Goal: Task Accomplishment & Management: Use online tool/utility

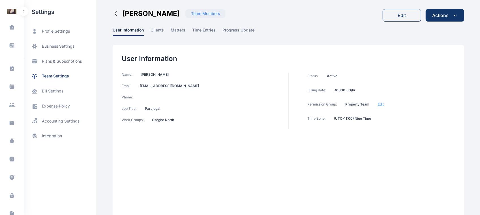
click at [23, 14] on button "button" at bounding box center [23, 11] width 9 height 9
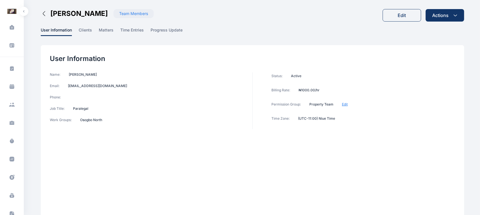
scroll to position [93, 0]
click at [13, 33] on span at bounding box center [12, 29] width 15 height 12
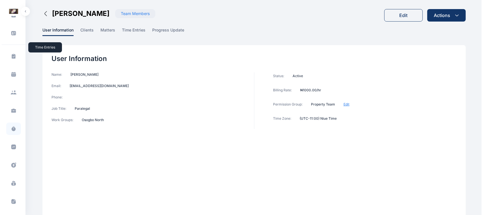
scroll to position [0, 0]
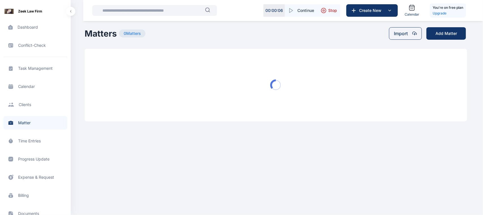
click at [10, 30] on span at bounding box center [10, 27] width 14 height 12
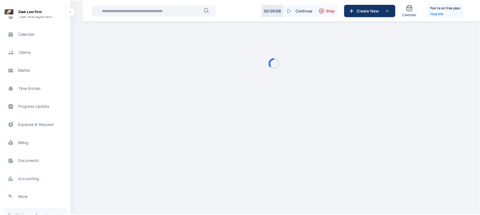
scroll to position [71, 0]
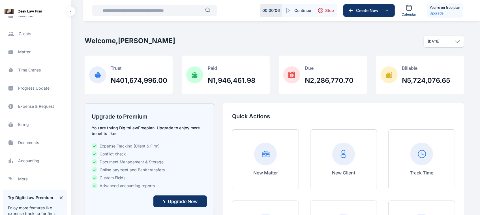
click at [34, 87] on span "Progress Update progress update progress update" at bounding box center [35, 88] width 64 height 14
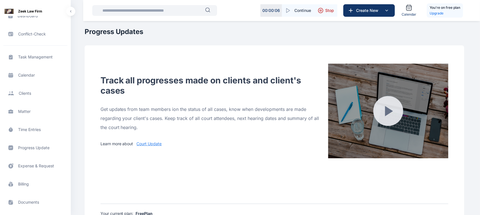
scroll to position [12, 0]
